Goal: Information Seeking & Learning: Understand process/instructions

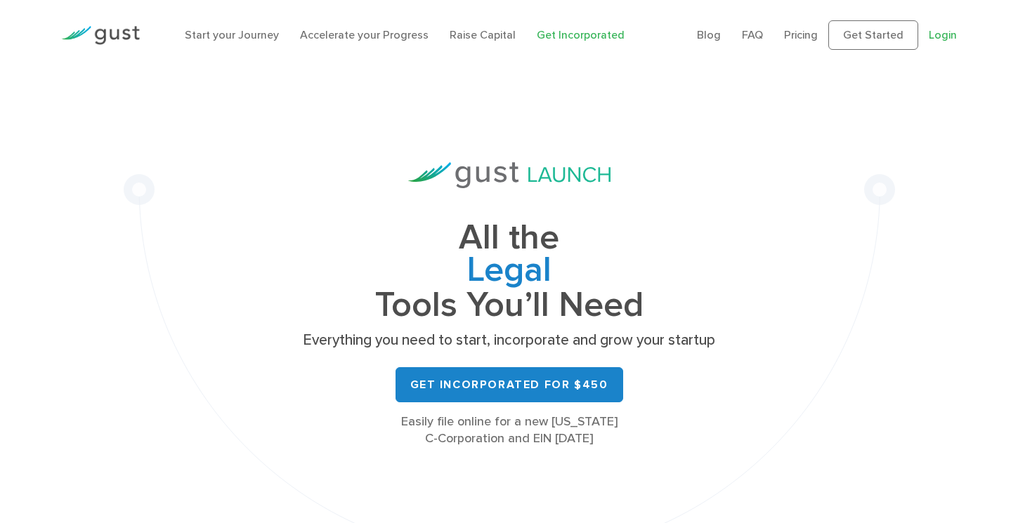
click at [939, 34] on link "Login" at bounding box center [943, 34] width 28 height 13
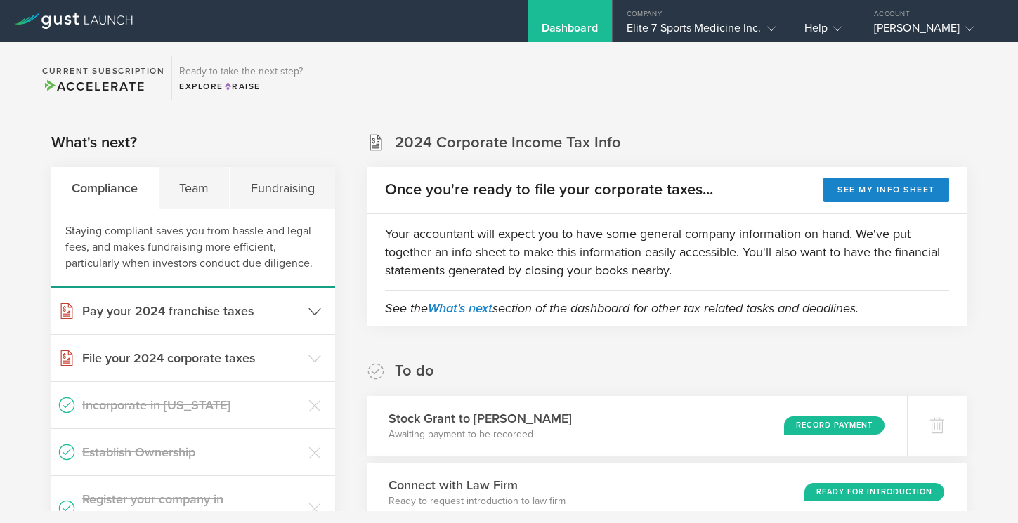
click at [318, 311] on icon at bounding box center [314, 312] width 13 height 13
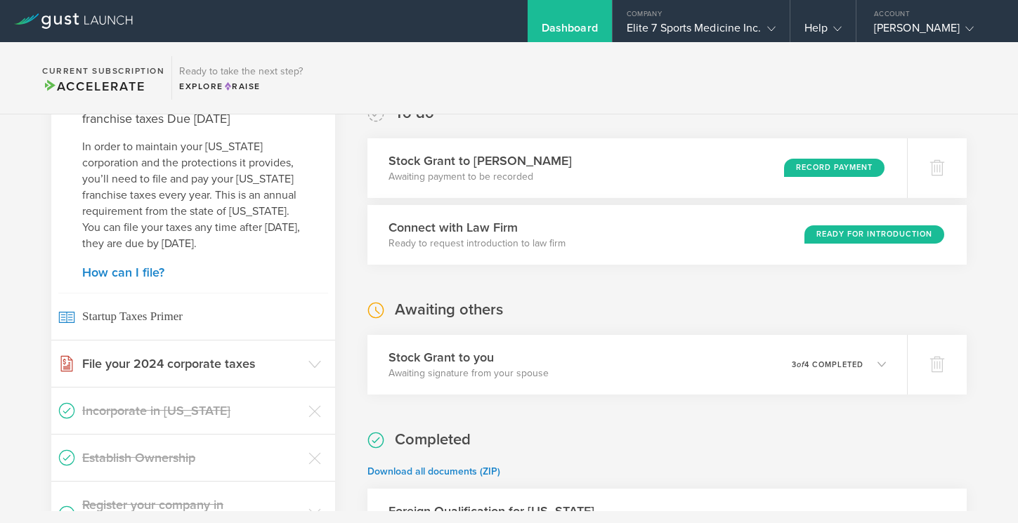
scroll to position [260, 0]
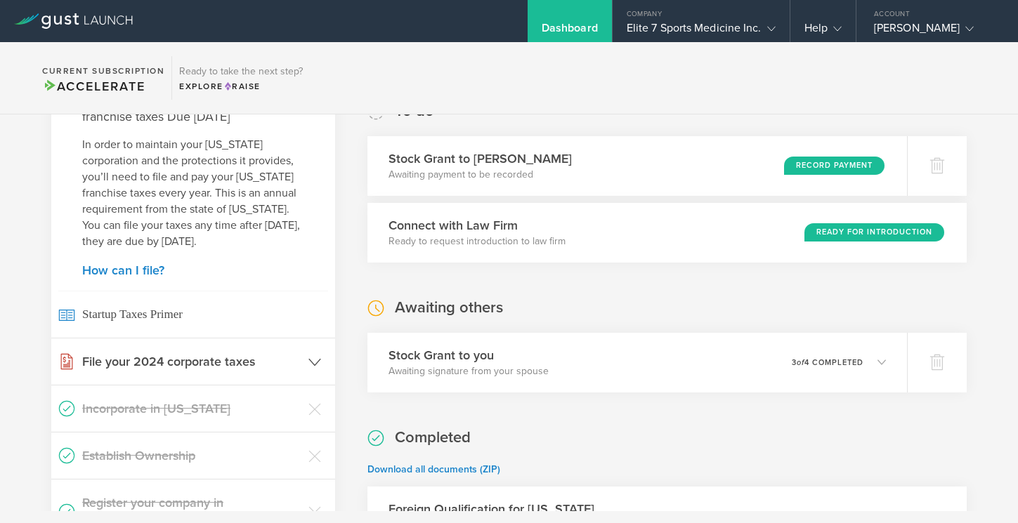
click at [313, 360] on icon at bounding box center [314, 362] width 13 height 13
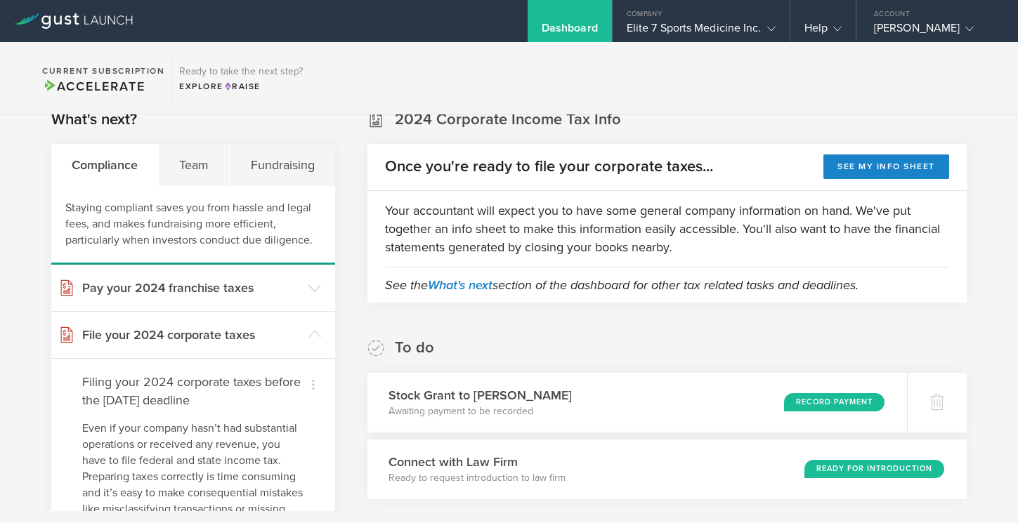
scroll to position [0, 0]
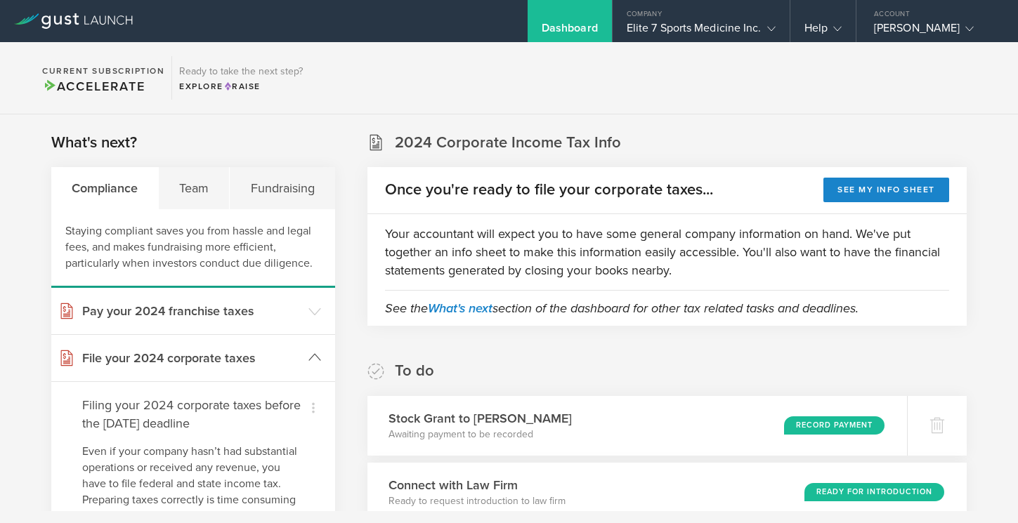
click at [311, 353] on icon at bounding box center [314, 357] width 13 height 13
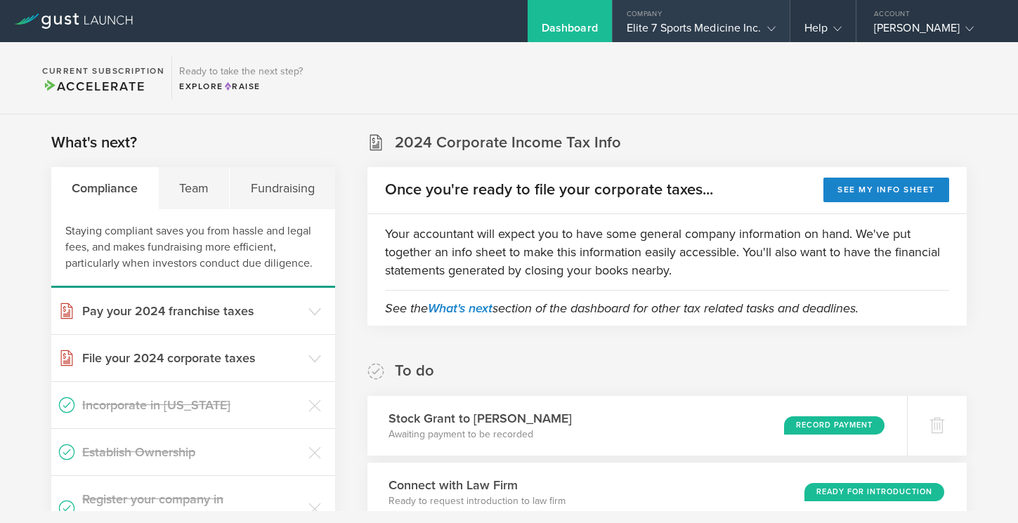
click at [717, 27] on div "Elite 7 Sports Medicine Inc." at bounding box center [701, 31] width 149 height 21
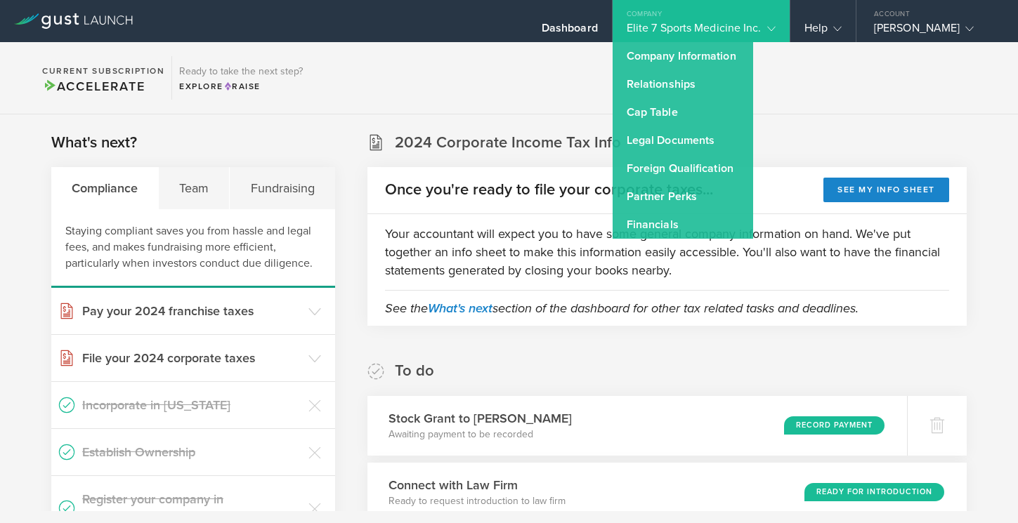
click at [727, 22] on div "Elite 7 Sports Medicine Inc." at bounding box center [701, 31] width 149 height 21
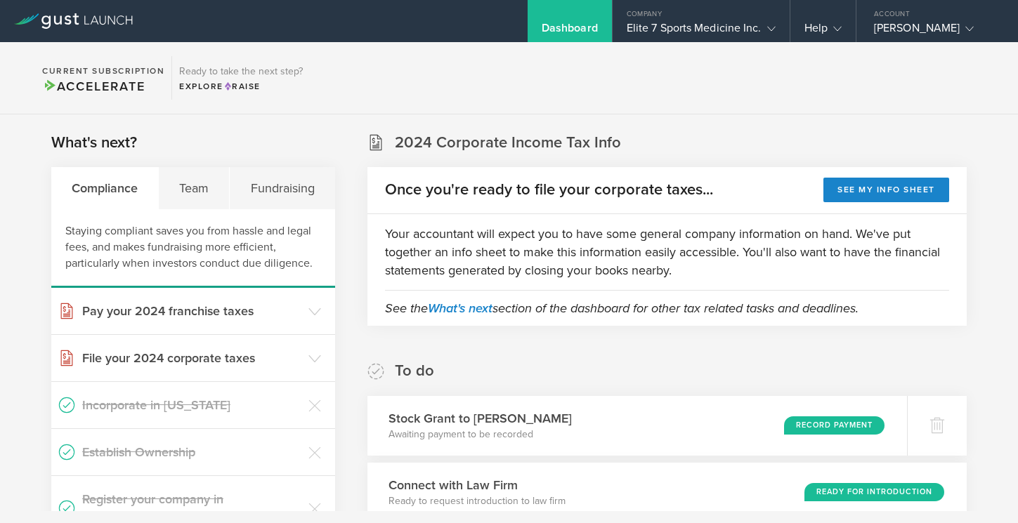
click at [485, 68] on section "Current Subscription Accelerate Ready to take the next step? Explore Raise" at bounding box center [509, 78] width 1018 height 72
click at [920, 23] on div "Kelly Morgan" at bounding box center [933, 31] width 119 height 21
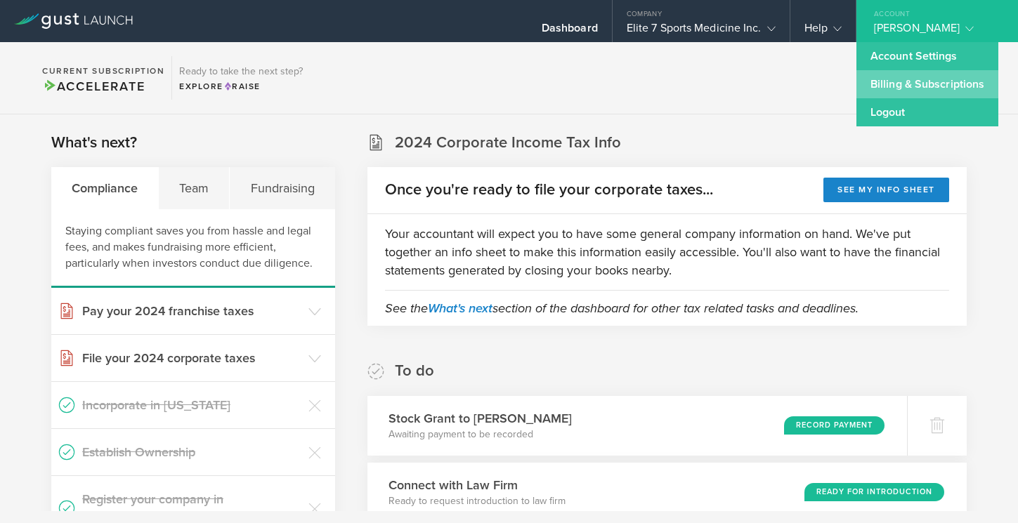
click at [918, 84] on link "Billing & Subscriptions" at bounding box center [927, 84] width 142 height 28
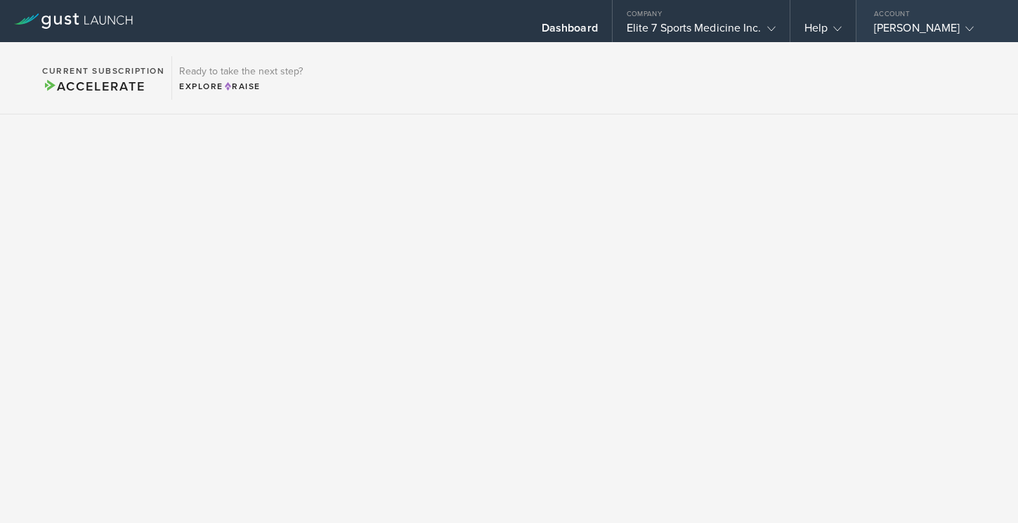
click at [937, 26] on div "Kelly Morgan" at bounding box center [933, 31] width 119 height 21
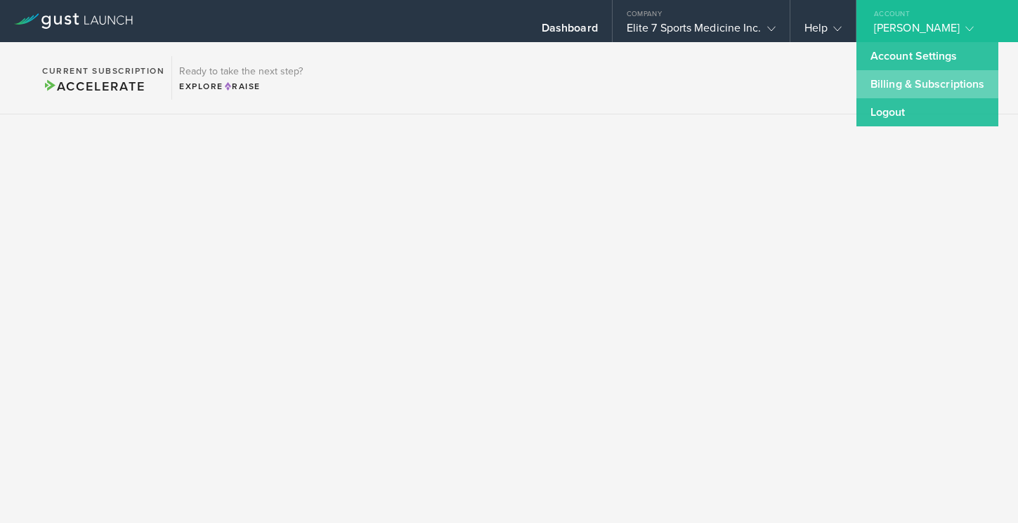
click at [930, 86] on link "Billing & Subscriptions" at bounding box center [927, 84] width 142 height 28
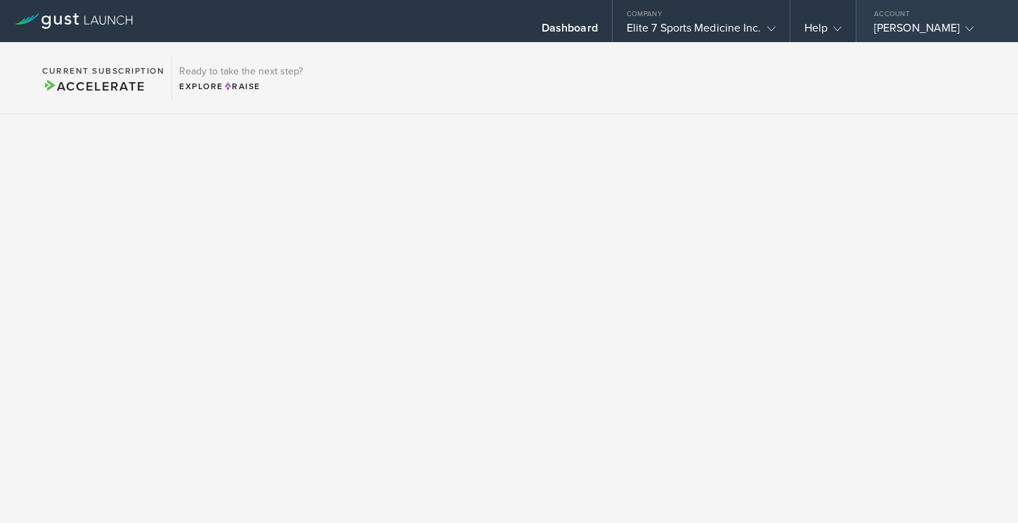
click at [924, 22] on div "Kelly Morgan" at bounding box center [933, 31] width 119 height 21
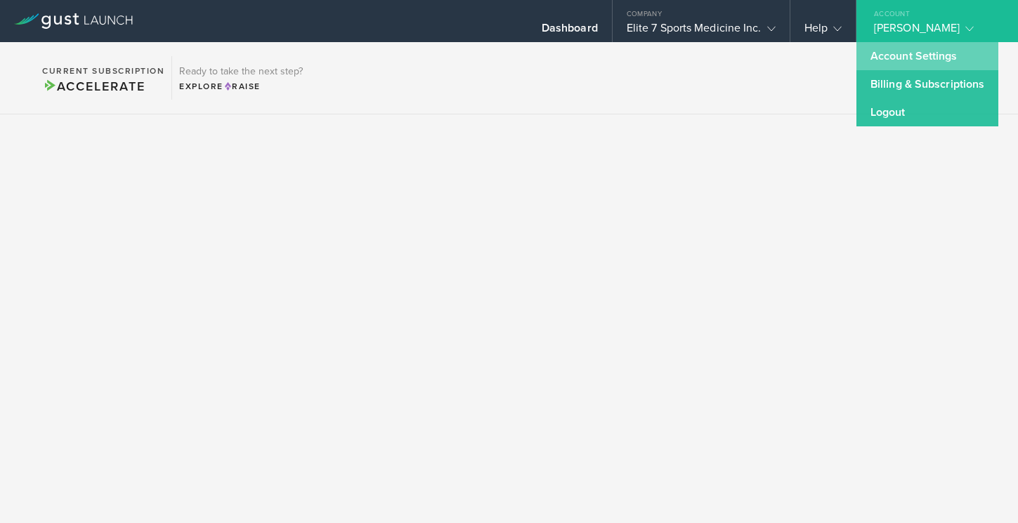
click at [916, 51] on link "Account Settings" at bounding box center [927, 56] width 142 height 28
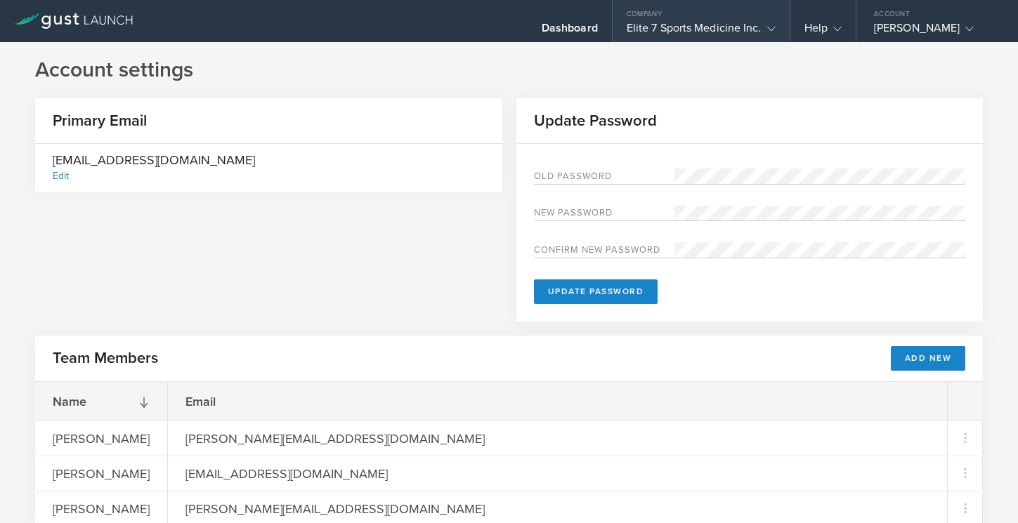
click at [753, 23] on div "Elite 7 Sports Medicine Inc." at bounding box center [701, 31] width 149 height 21
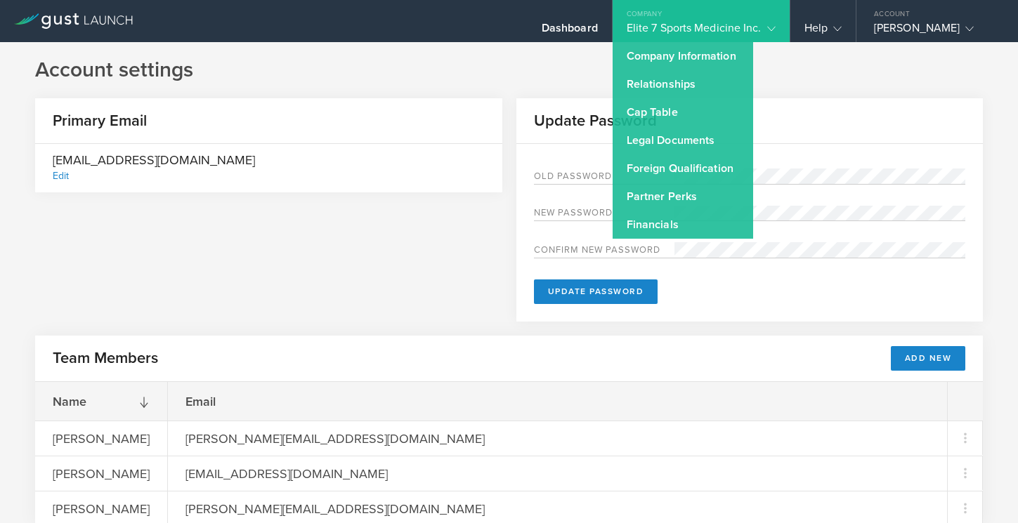
click at [701, 30] on div "Elite 7 Sports Medicine Inc." at bounding box center [701, 31] width 149 height 21
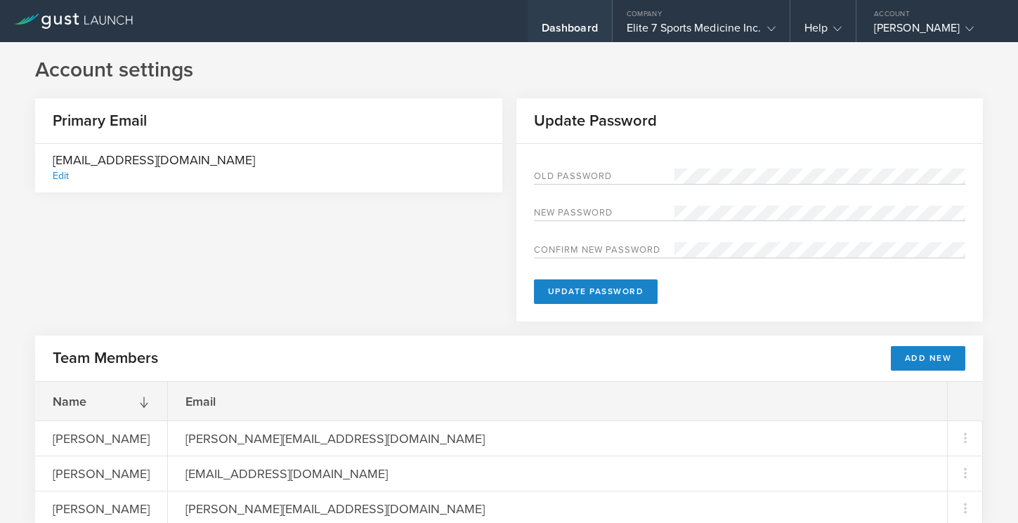
click at [560, 30] on div "Dashboard" at bounding box center [570, 31] width 56 height 21
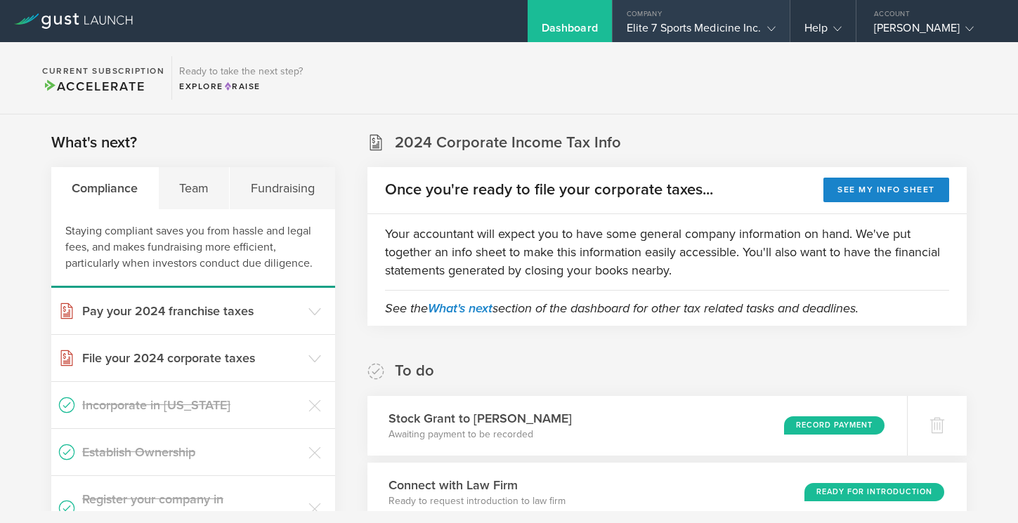
click at [708, 25] on div "Elite 7 Sports Medicine Inc." at bounding box center [701, 31] width 149 height 21
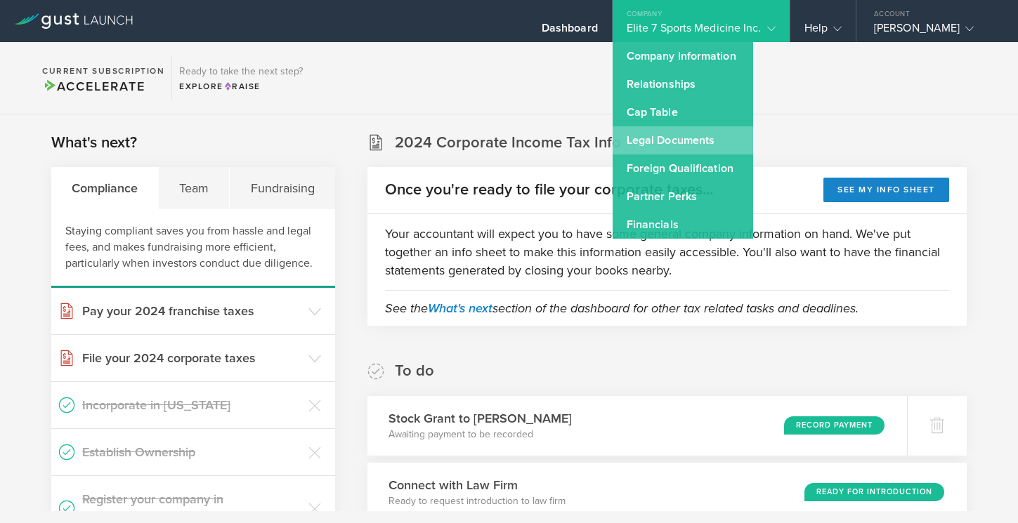
click at [689, 132] on link "Legal Documents" at bounding box center [683, 140] width 141 height 28
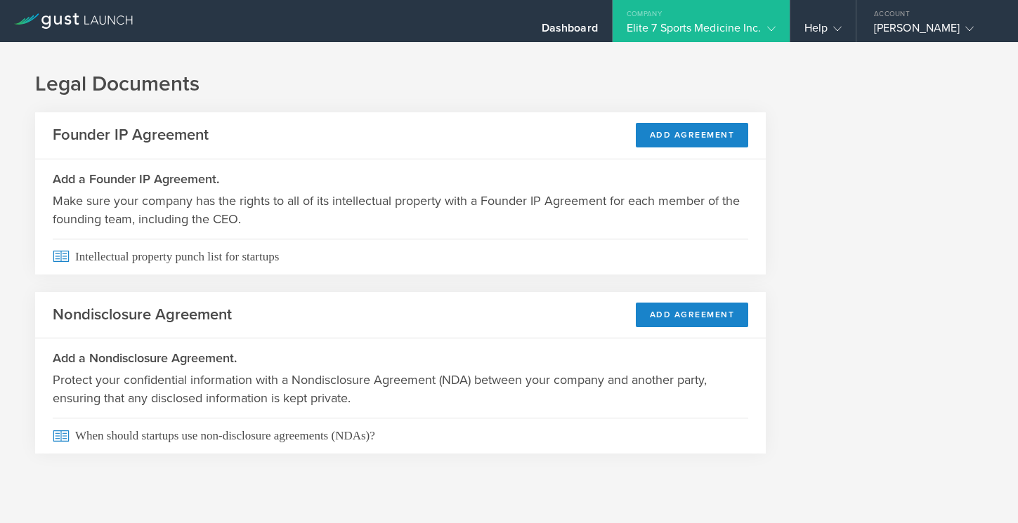
click at [679, 25] on div "Elite 7 Sports Medicine Inc." at bounding box center [701, 31] width 149 height 21
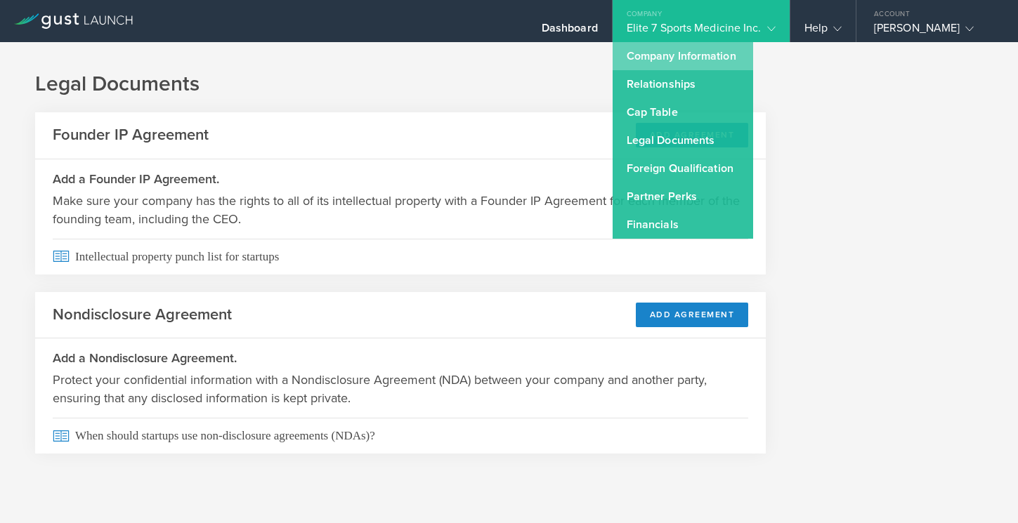
click at [684, 60] on link "Company Information" at bounding box center [683, 56] width 141 height 28
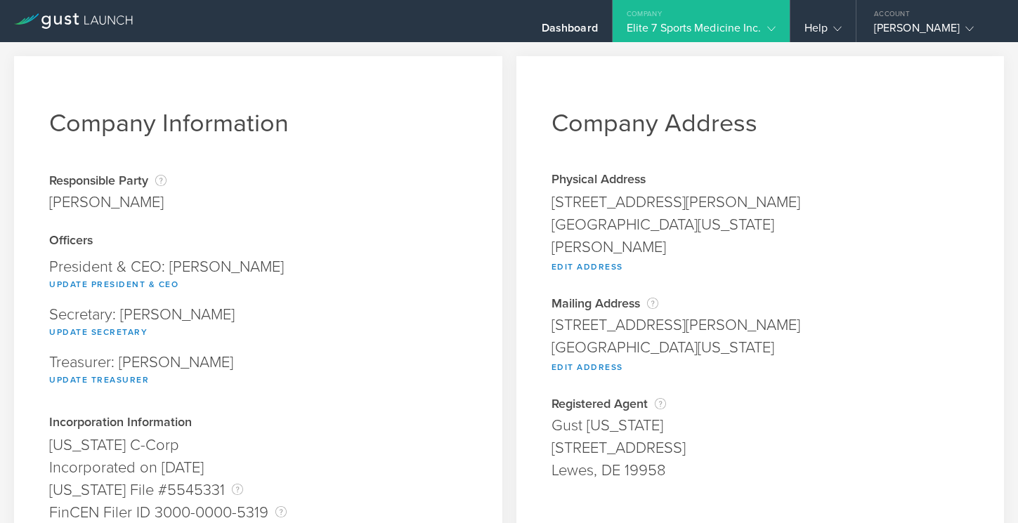
click at [749, 24] on div "Elite 7 Sports Medicine Inc." at bounding box center [701, 31] width 149 height 21
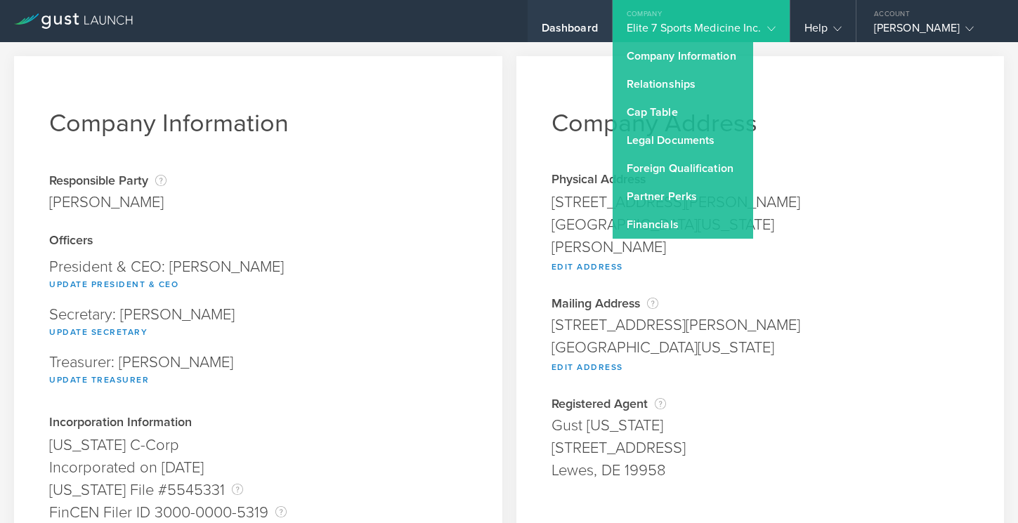
click at [592, 22] on div "Dashboard" at bounding box center [570, 31] width 56 height 21
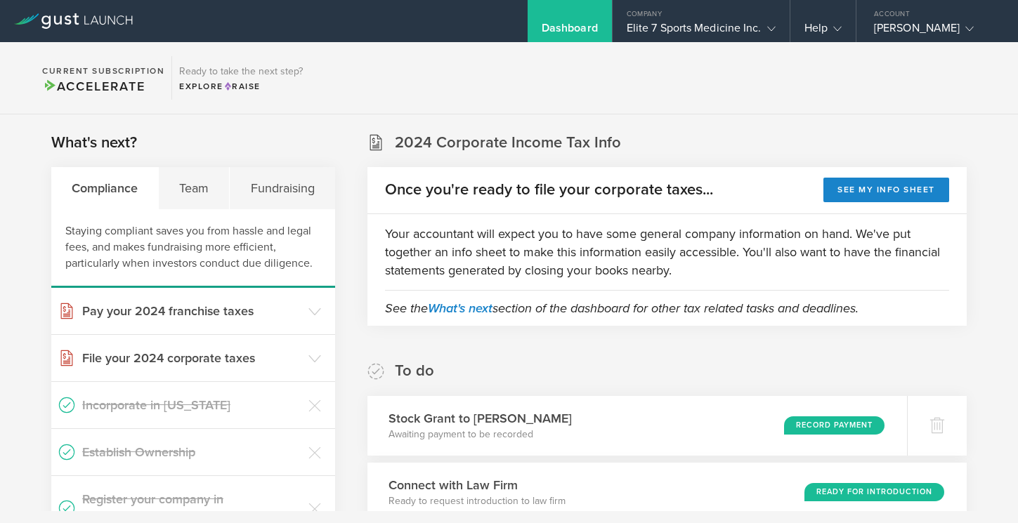
scroll to position [18, 0]
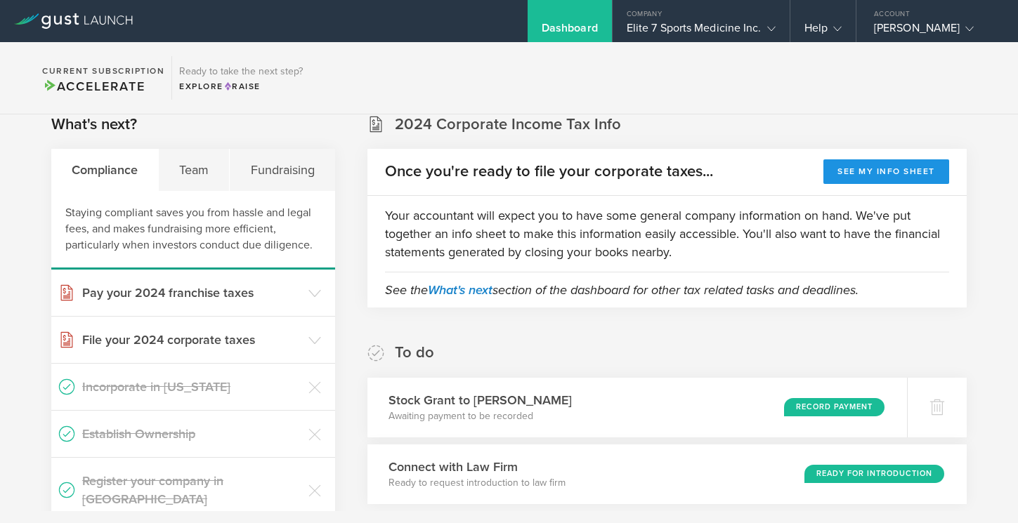
click at [857, 173] on button "See my info sheet" at bounding box center [886, 171] width 126 height 25
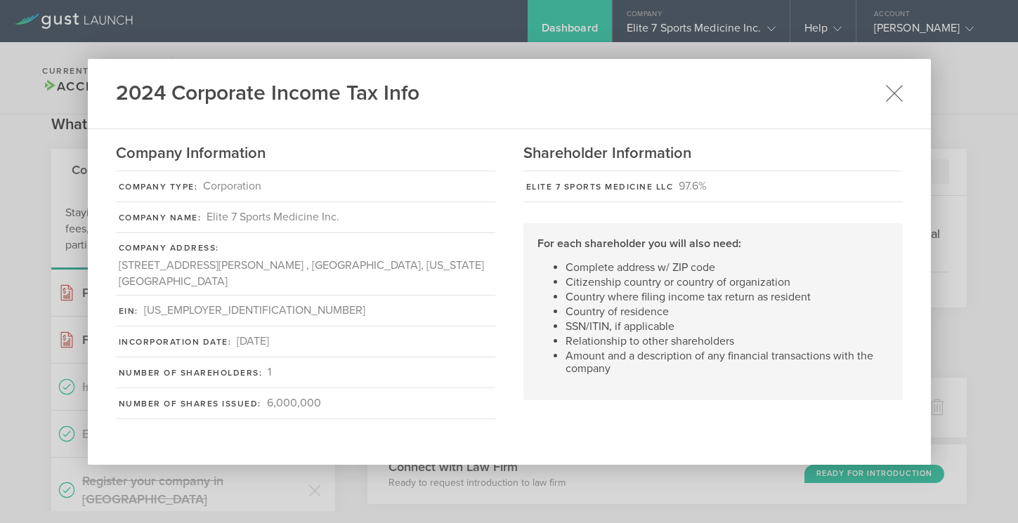
click at [891, 102] on icon at bounding box center [894, 93] width 18 height 18
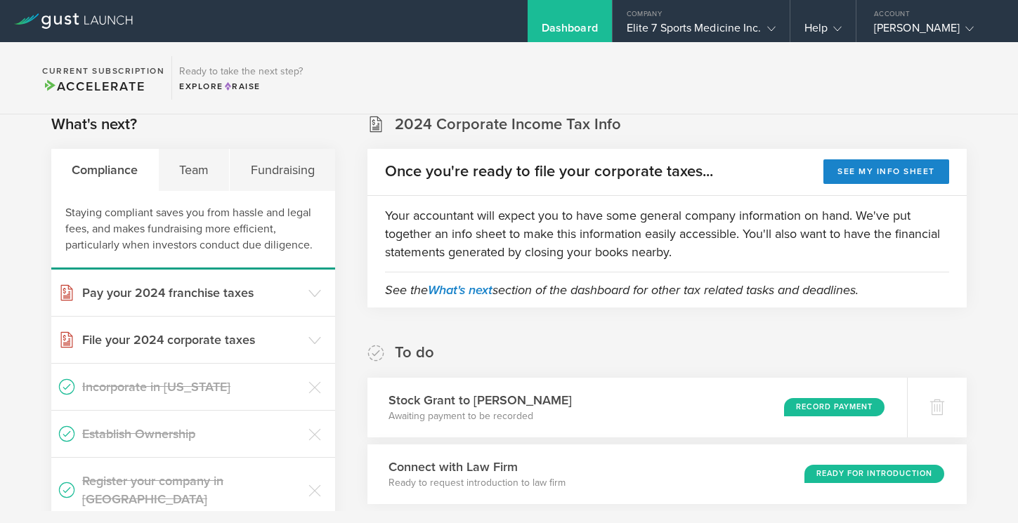
click at [796, 131] on section "2024 Corporate Income Tax Info Once you're ready to file your corporate taxes..…" at bounding box center [666, 211] width 599 height 194
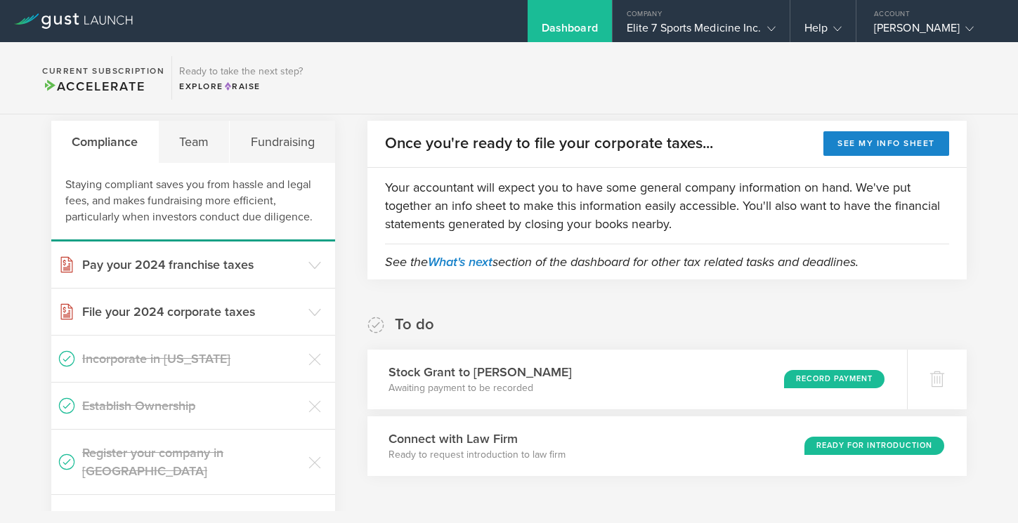
scroll to position [45, 0]
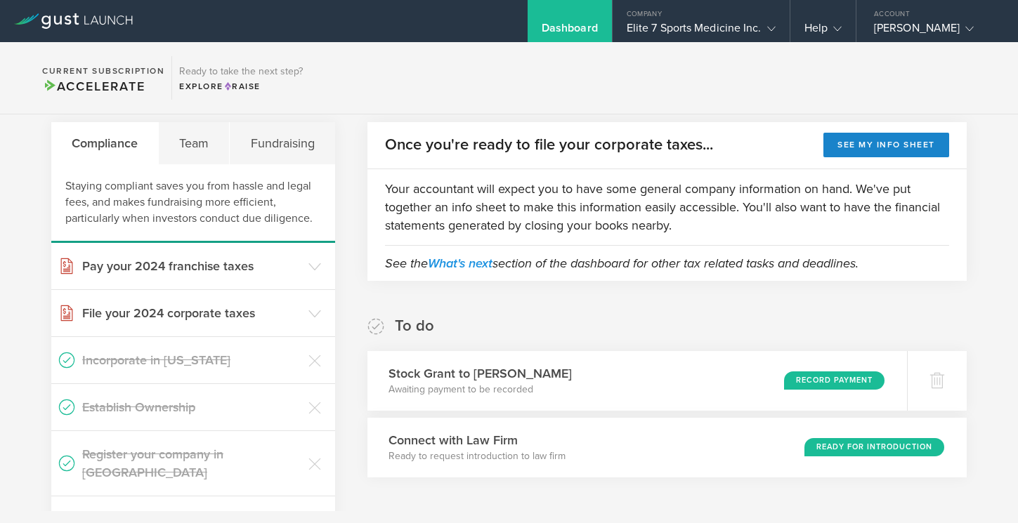
click at [452, 262] on link "What's next" at bounding box center [460, 263] width 65 height 15
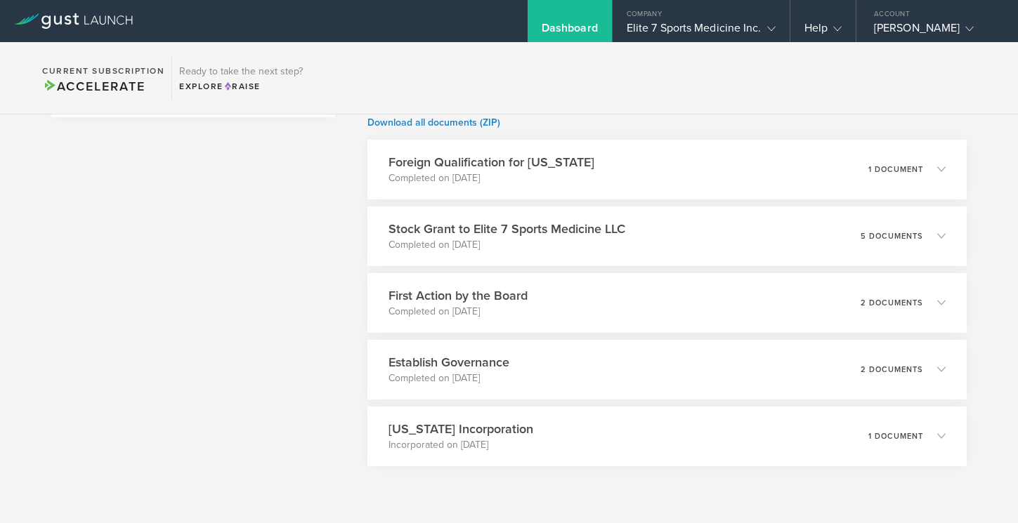
scroll to position [649, 0]
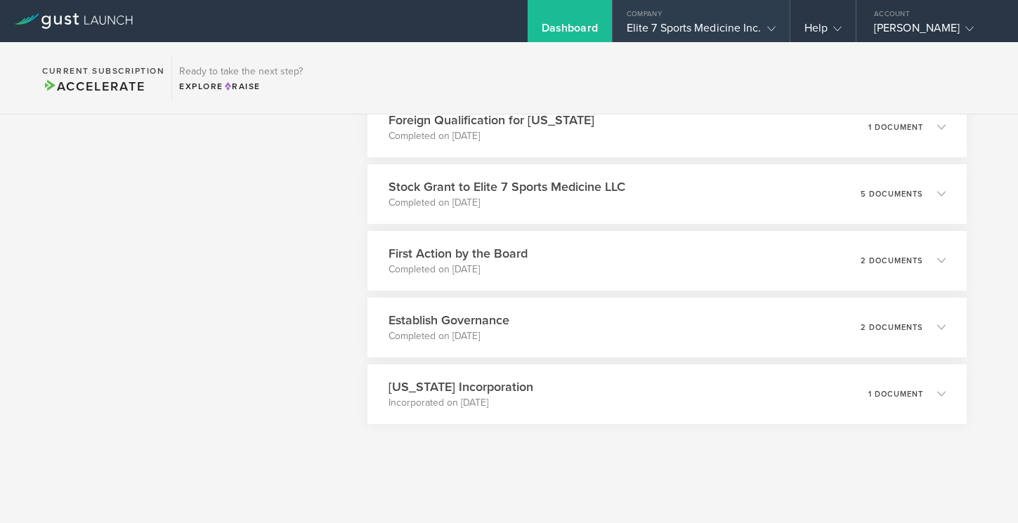
click at [762, 15] on div "Company" at bounding box center [701, 10] width 177 height 21
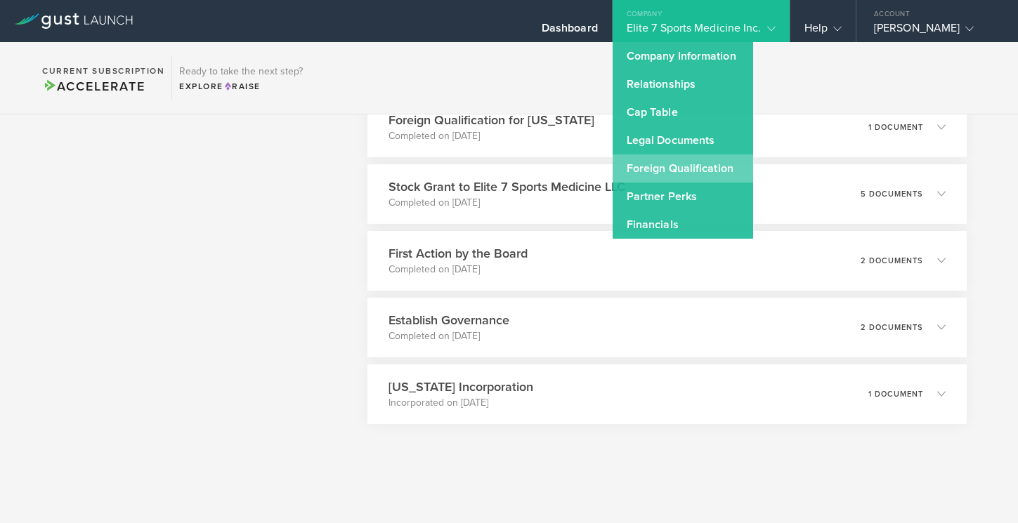
click at [690, 169] on link "Foreign Qualification" at bounding box center [683, 169] width 141 height 28
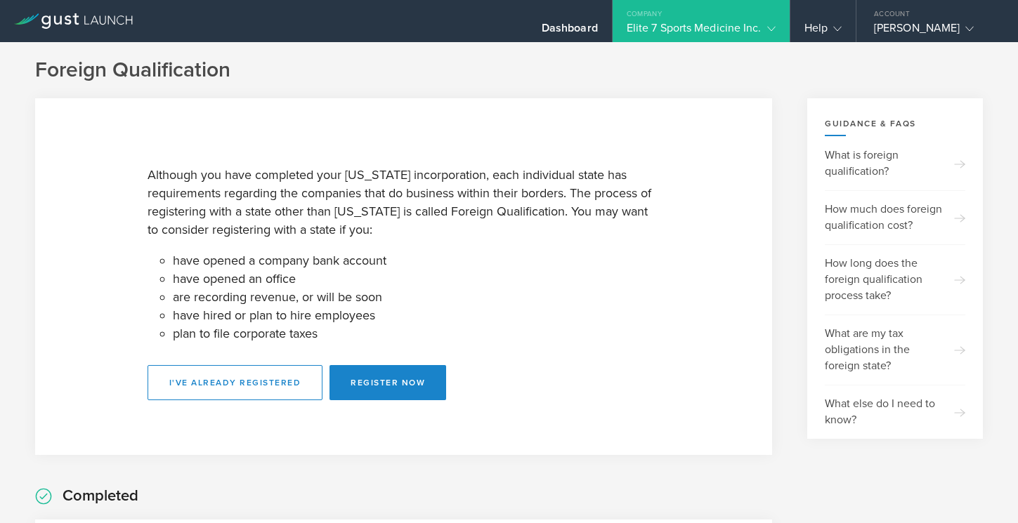
click at [769, 25] on icon at bounding box center [771, 29] width 8 height 8
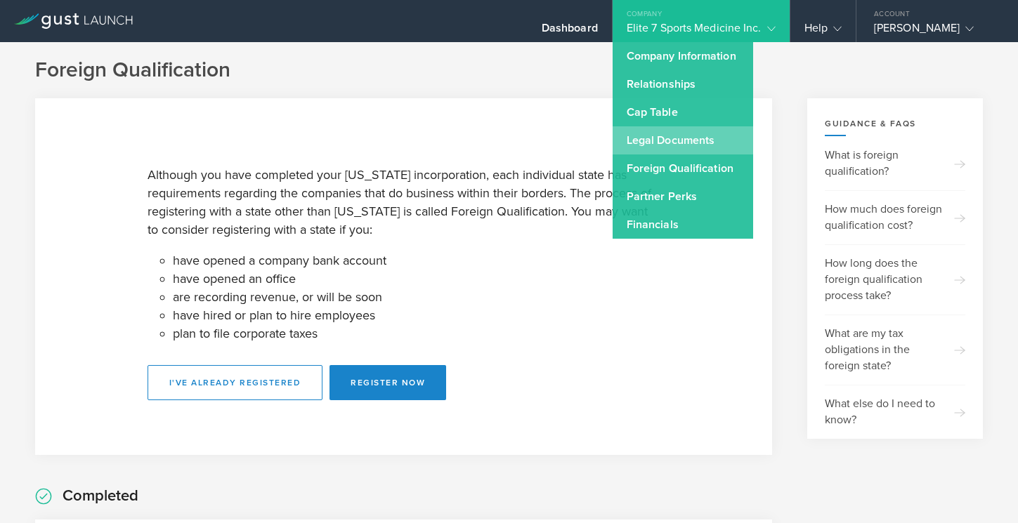
click at [699, 141] on link "Legal Documents" at bounding box center [683, 140] width 141 height 28
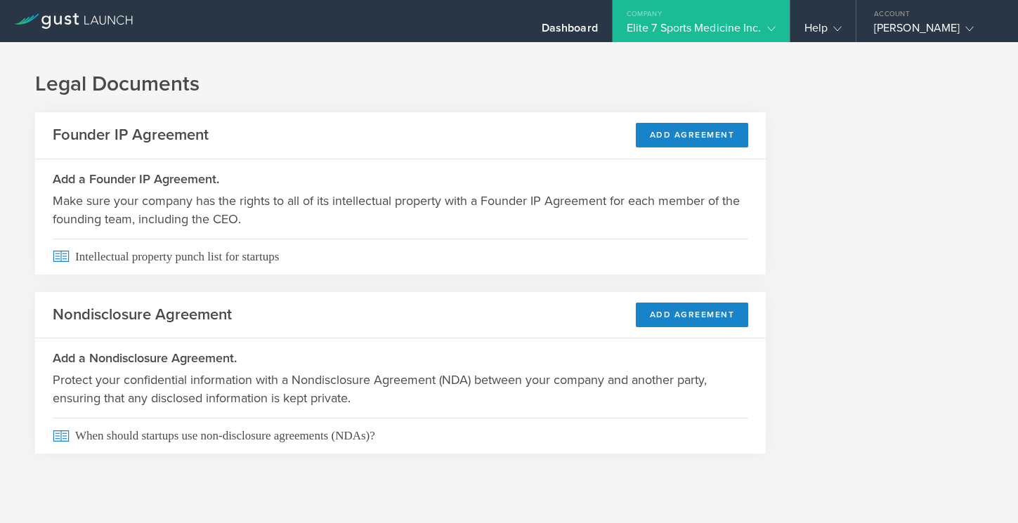
click at [761, 20] on div "Company" at bounding box center [701, 10] width 177 height 21
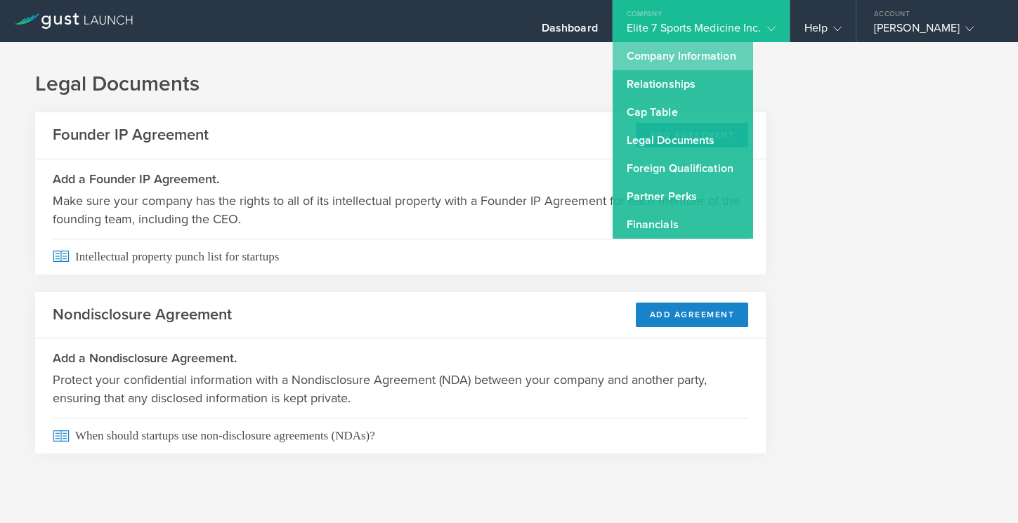
click at [687, 58] on link "Company Information" at bounding box center [683, 56] width 141 height 28
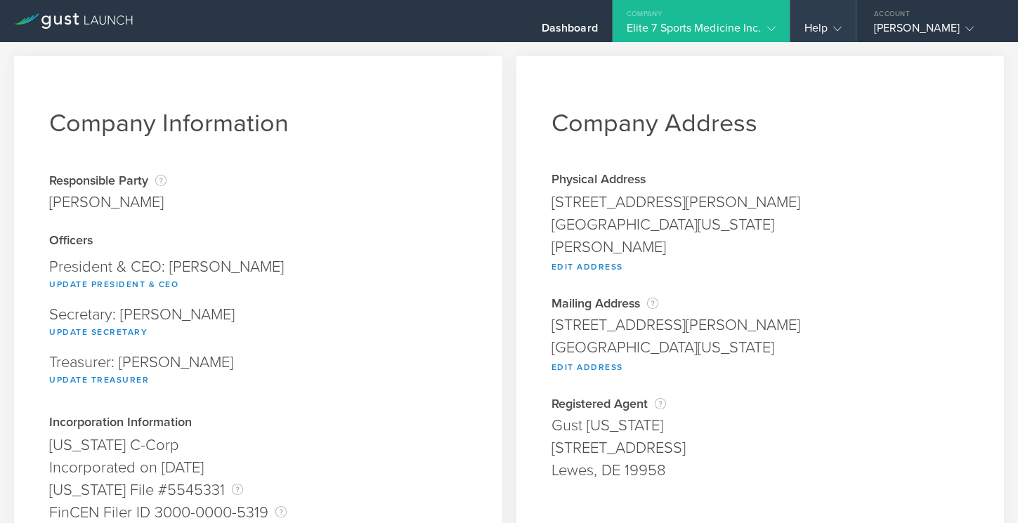
click at [839, 25] on icon at bounding box center [837, 29] width 8 height 8
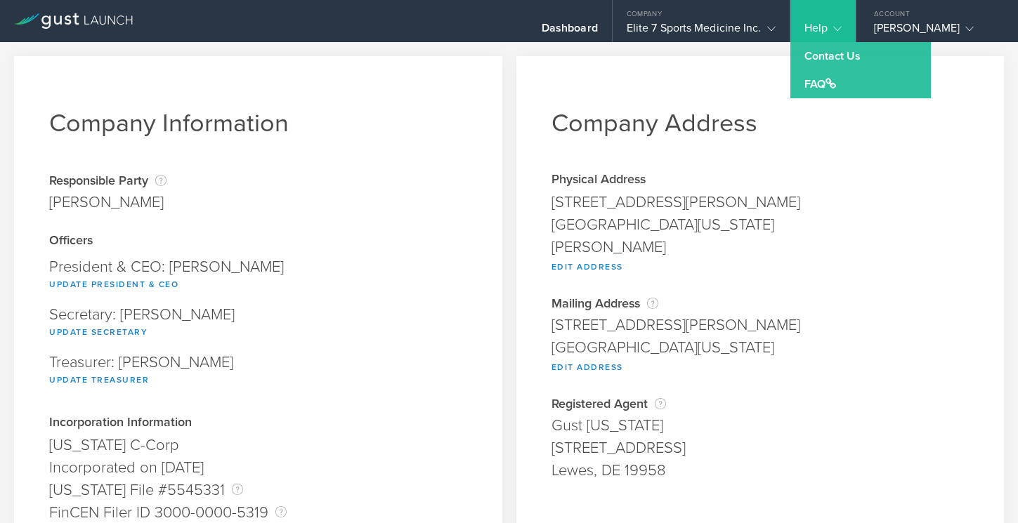
click at [839, 25] on icon at bounding box center [837, 29] width 8 height 8
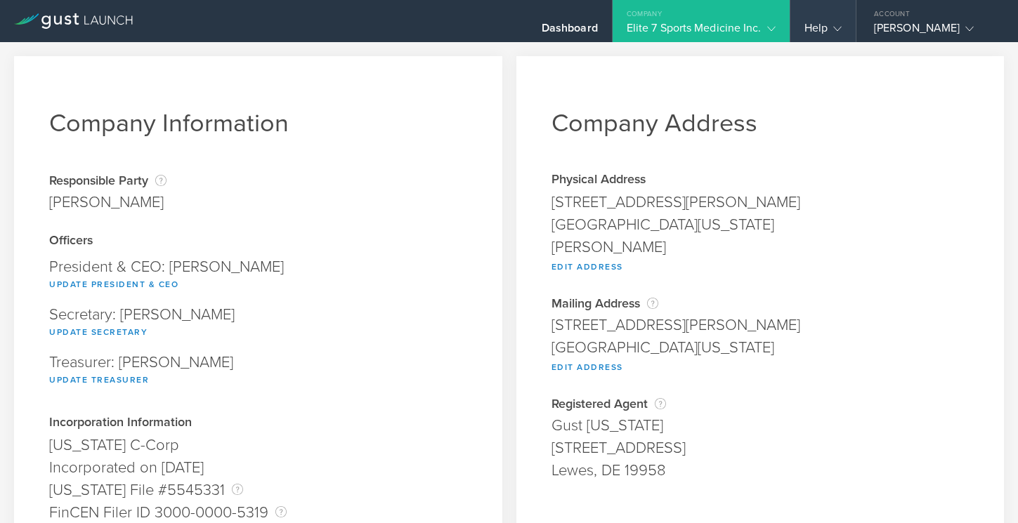
click at [840, 25] on icon at bounding box center [837, 29] width 8 height 8
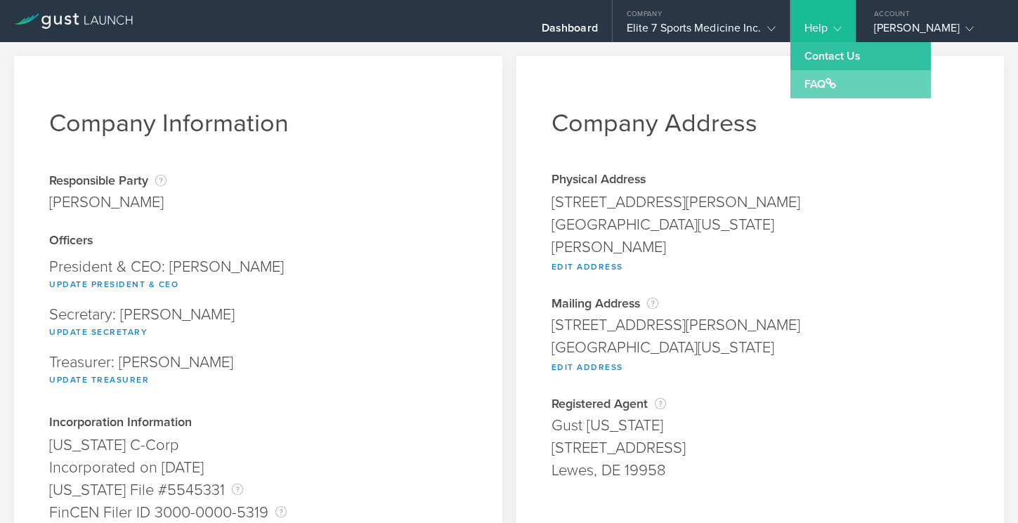
click at [834, 84] on span at bounding box center [831, 83] width 11 height 11
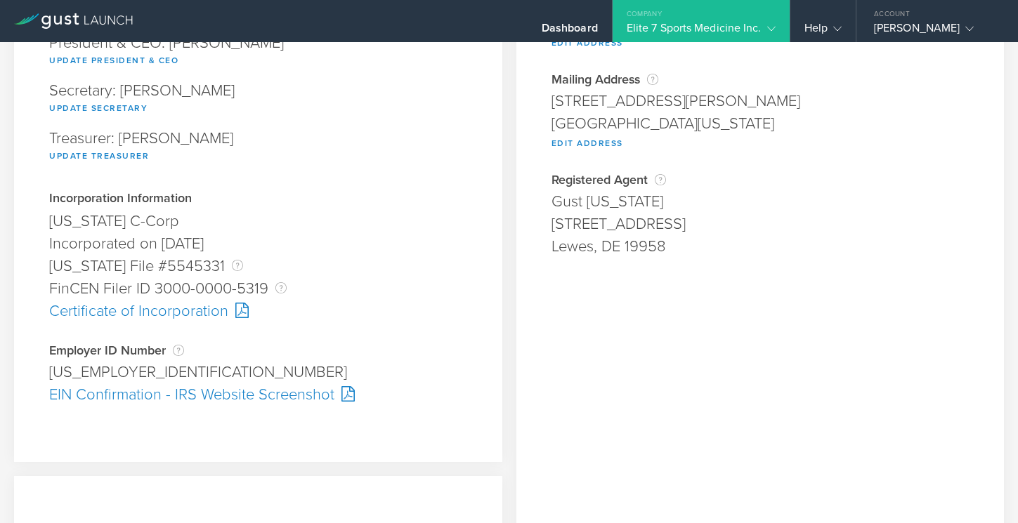
scroll to position [222, 0]
click at [178, 315] on div "Certificate of Incorporation" at bounding box center [258, 313] width 418 height 22
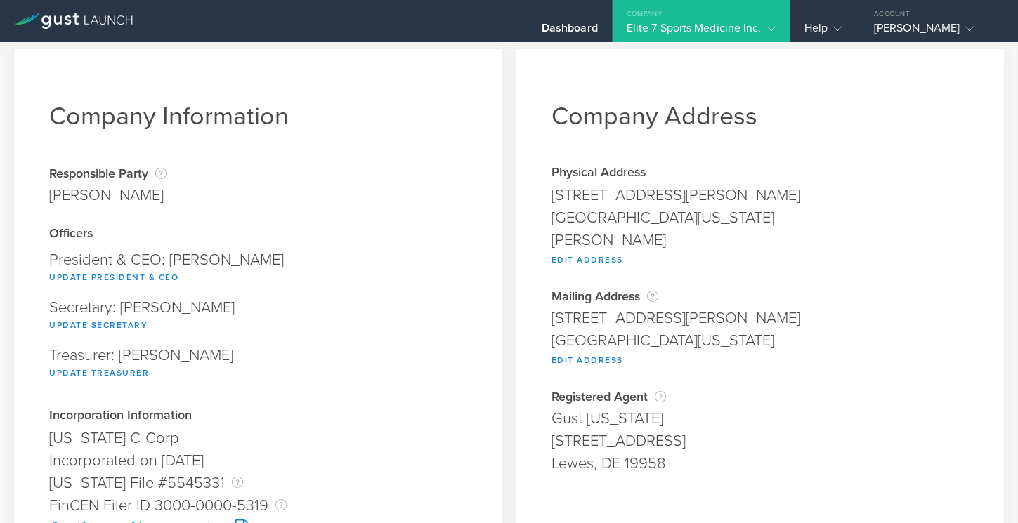
scroll to position [0, 0]
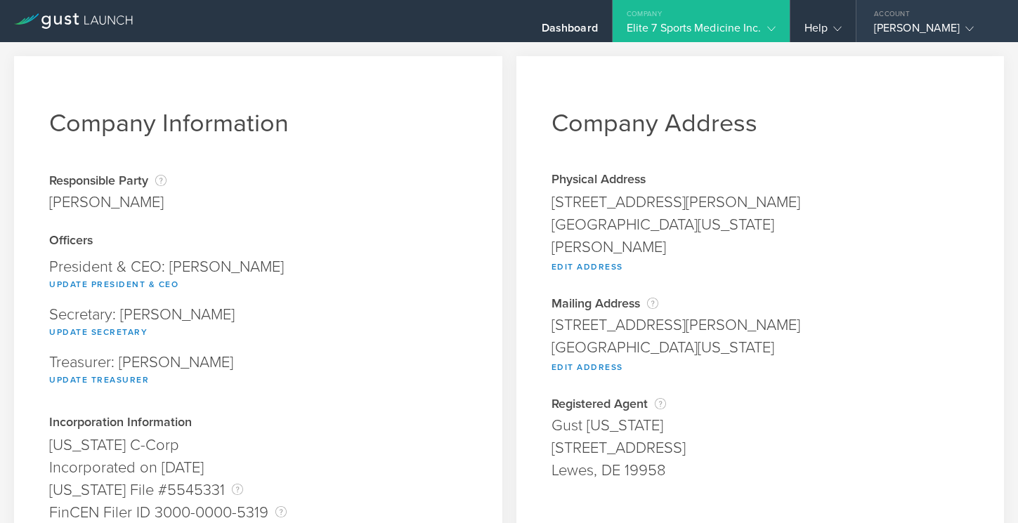
click at [960, 22] on gust-icon at bounding box center [967, 28] width 14 height 14
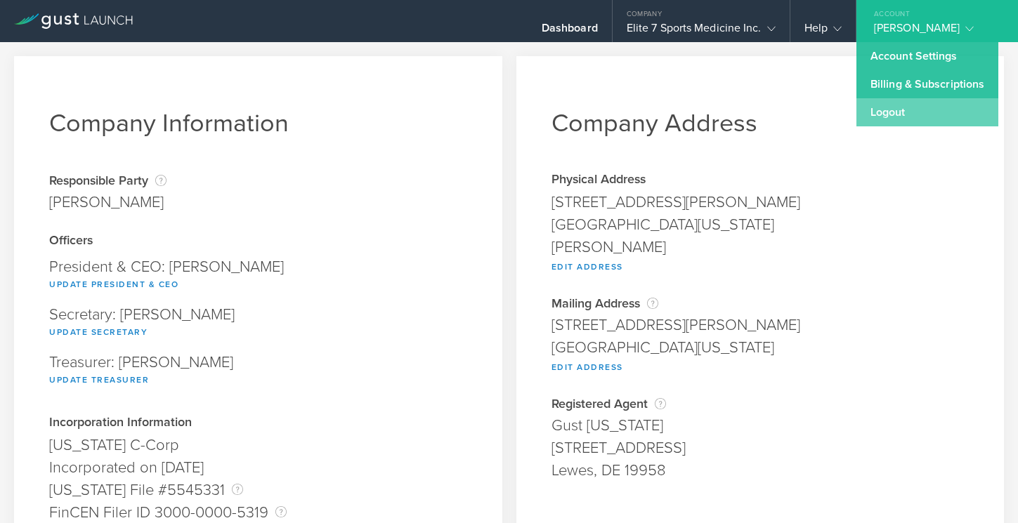
click at [885, 114] on link "Logout" at bounding box center [927, 112] width 142 height 28
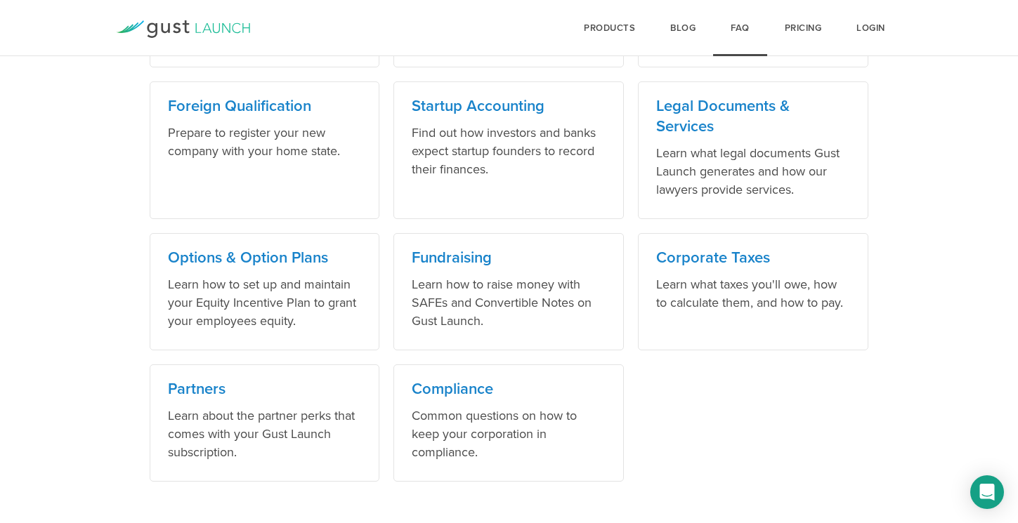
scroll to position [951, 0]
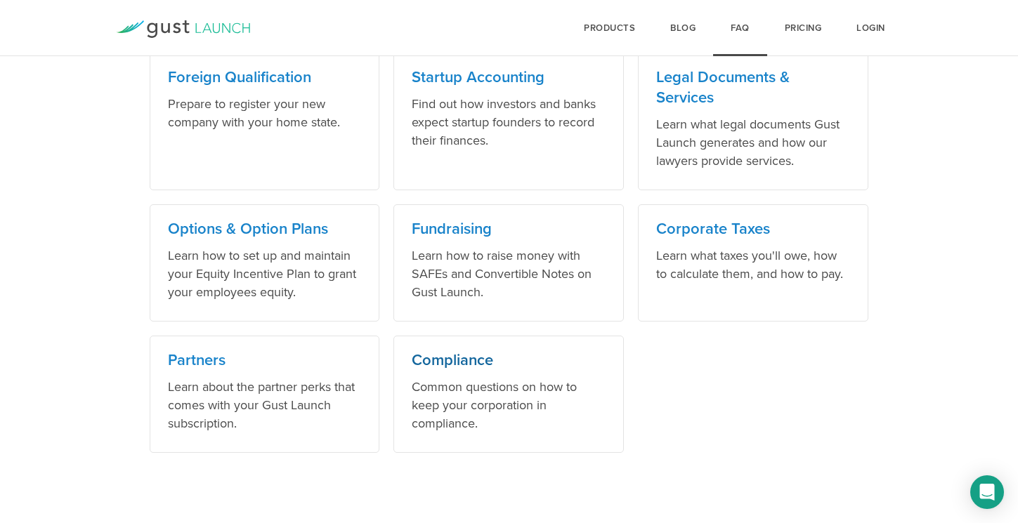
click at [465, 374] on link "Compliance Common questions on how to keep your corporation in compliance." at bounding box center [508, 394] width 230 height 117
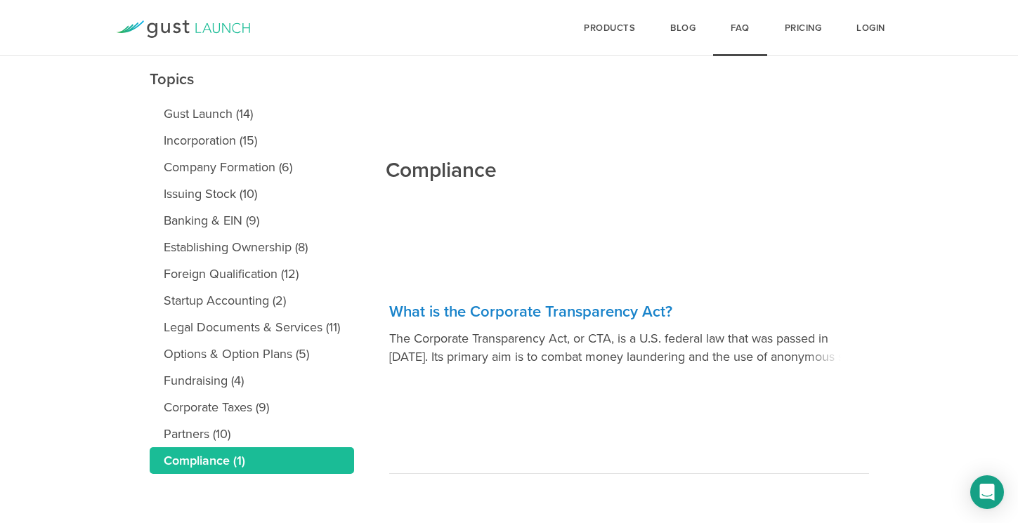
scroll to position [162, 0]
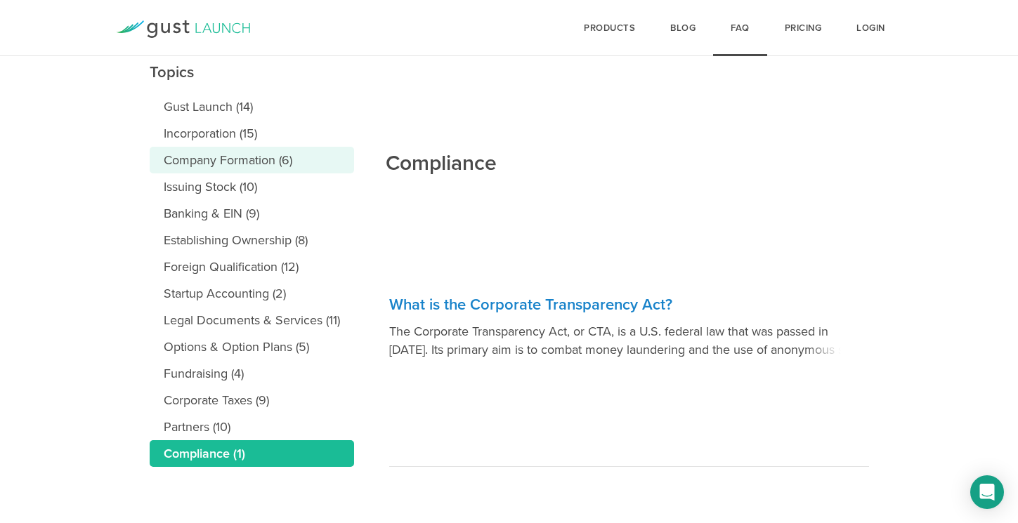
click at [214, 156] on link "Company Formation (6)" at bounding box center [252, 160] width 204 height 27
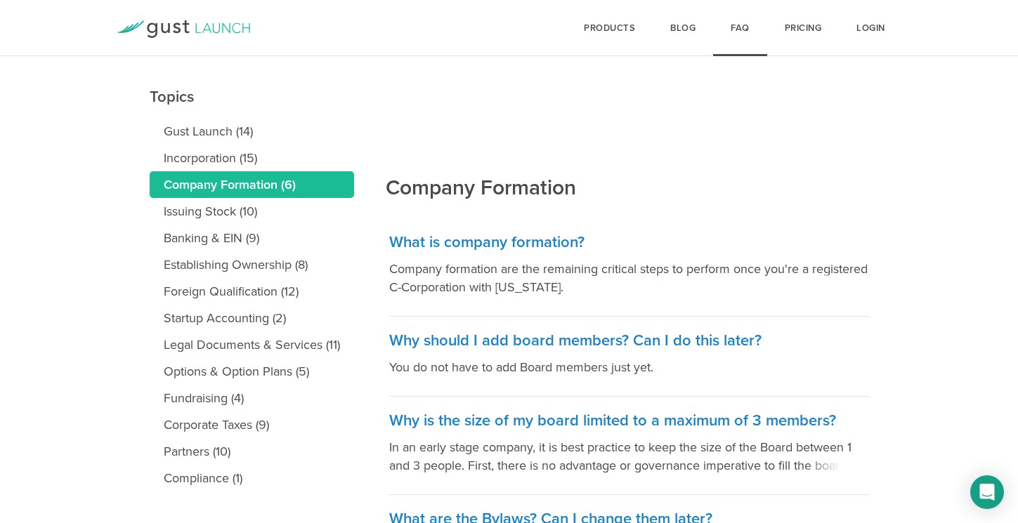
scroll to position [137, 0]
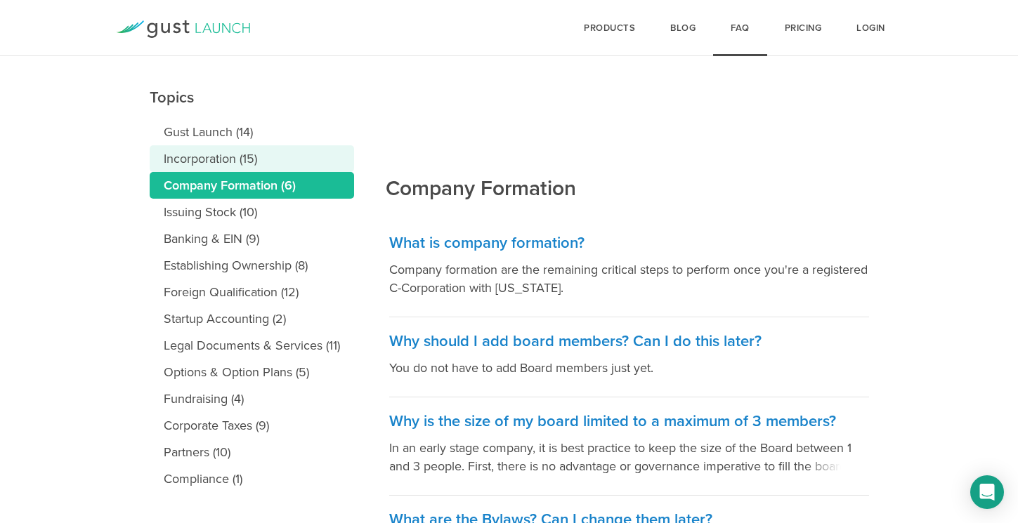
click at [211, 155] on link "Incorporation (15)" at bounding box center [252, 158] width 204 height 27
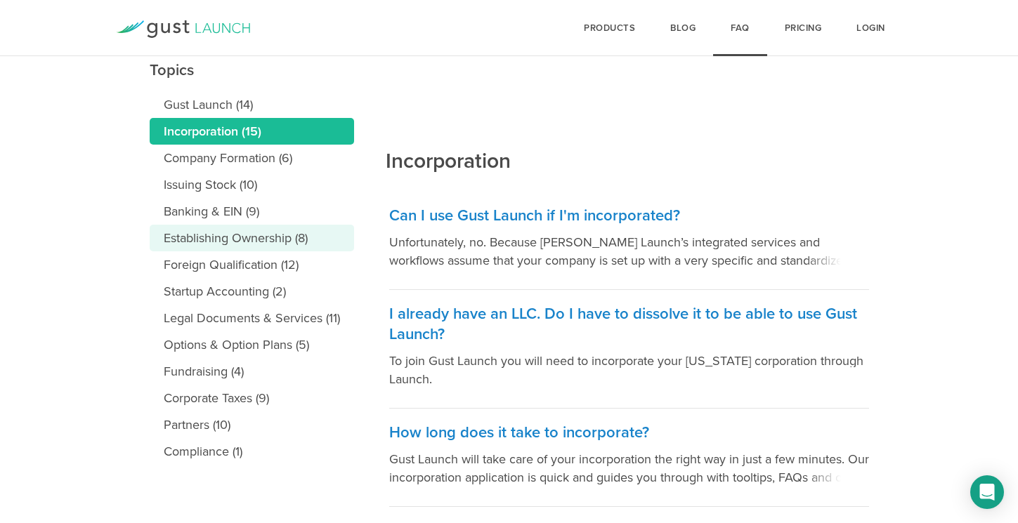
scroll to position [148, 0]
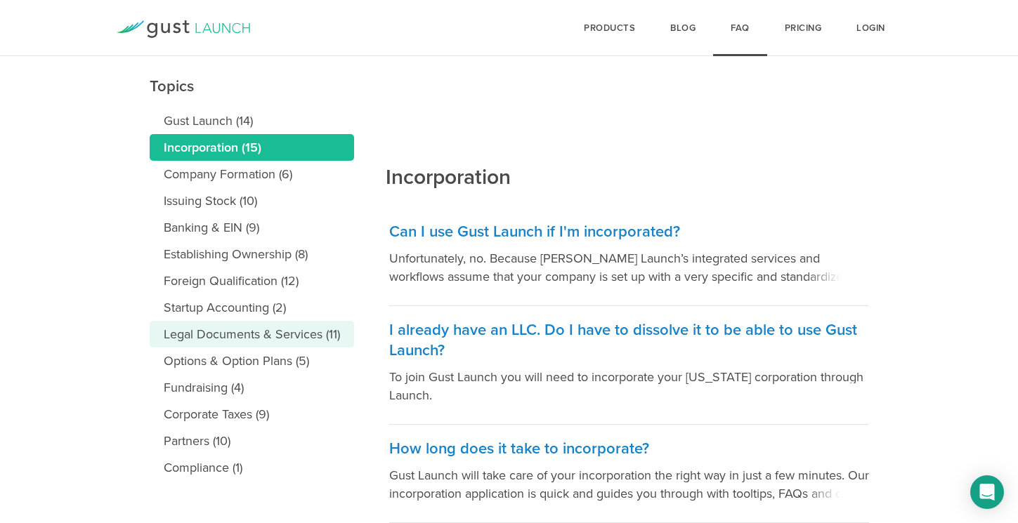
click at [311, 332] on link "Legal Documents & Services (11)" at bounding box center [252, 334] width 204 height 27
